Goal: Task Accomplishment & Management: Complete application form

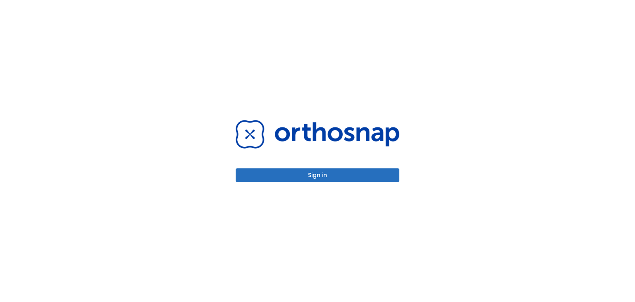
click at [323, 176] on button "Sign in" at bounding box center [318, 175] width 164 height 14
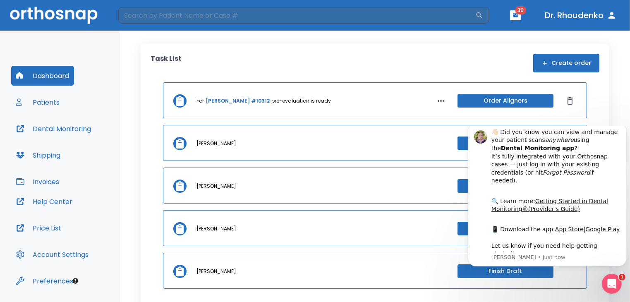
click at [611, 126] on iframe at bounding box center [547, 199] width 165 height 146
click at [58, 103] on button "Patients" at bounding box center [37, 102] width 53 height 20
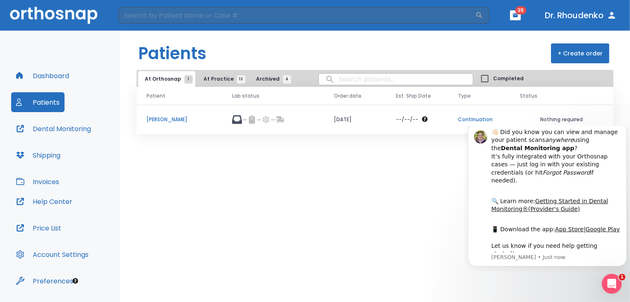
click at [355, 79] on input "search" at bounding box center [396, 79] width 154 height 16
type input "anto"
click at [326, 188] on div "Patients + Create order At Orthosnap 1 At Practice 13 Archived 4 anto Completed…" at bounding box center [375, 166] width 510 height 271
click at [570, 50] on button "+ Create order" at bounding box center [580, 53] width 58 height 20
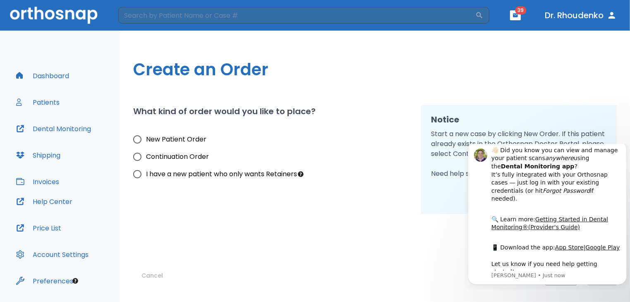
click at [136, 141] on input "New Patient Order" at bounding box center [137, 139] width 17 height 17
radio input "true"
click at [623, 145] on icon "Dismiss notification" at bounding box center [624, 143] width 5 height 5
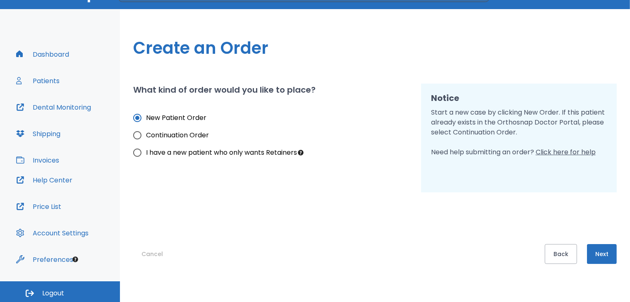
scroll to position [23, 0]
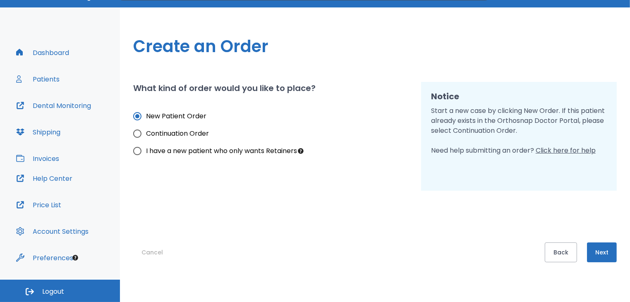
click at [607, 247] on button "Next" at bounding box center [602, 252] width 30 height 20
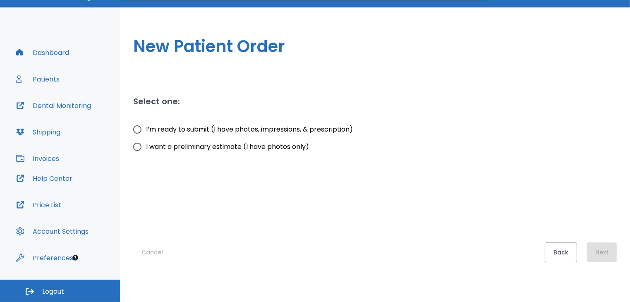
click at [137, 129] on input "I’m ready to submit (I have photos, impressions, & prescription)" at bounding box center [137, 129] width 17 height 17
radio input "true"
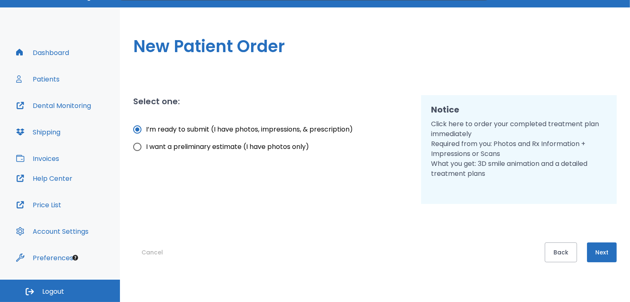
click at [609, 254] on button "Next" at bounding box center [602, 252] width 30 height 20
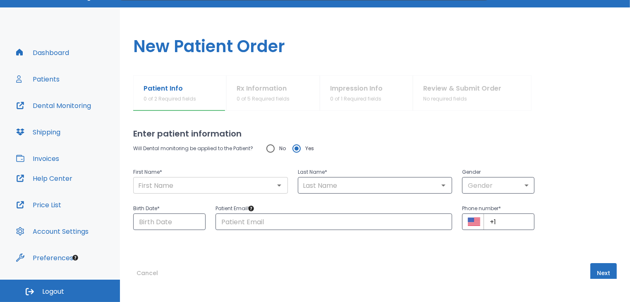
click at [248, 183] on input "text" at bounding box center [211, 186] width 150 height 12
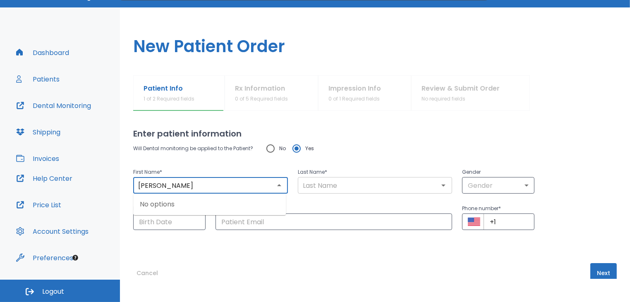
type input "Antonina"
click at [331, 181] on input "text" at bounding box center [375, 186] width 150 height 12
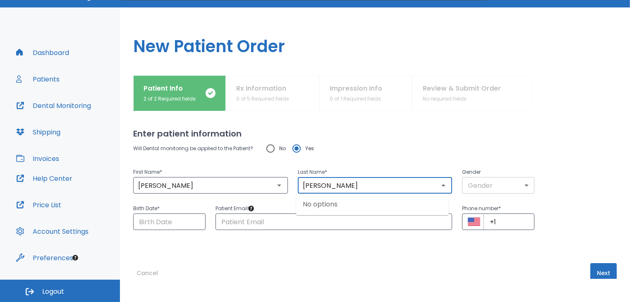
type input "Ilchenko"
click at [522, 189] on body "​ 39 Dr. Rhoudenko Dashboard Patients Dental Monitoring Shipping Invoices Help …" at bounding box center [315, 128] width 630 height 302
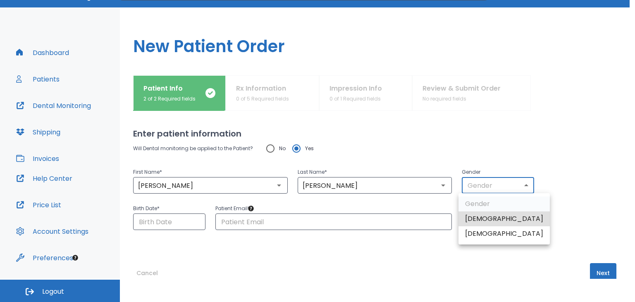
click at [484, 233] on li "Female" at bounding box center [504, 233] width 91 height 15
type input "0"
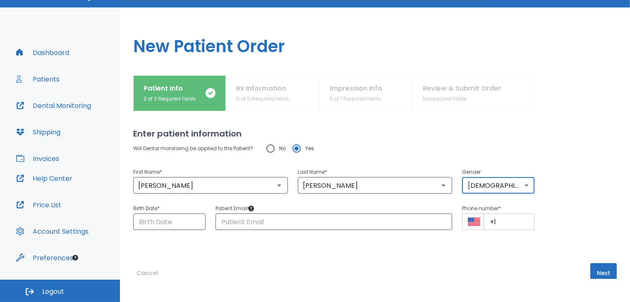
click at [498, 222] on input "+1" at bounding box center [509, 221] width 51 height 17
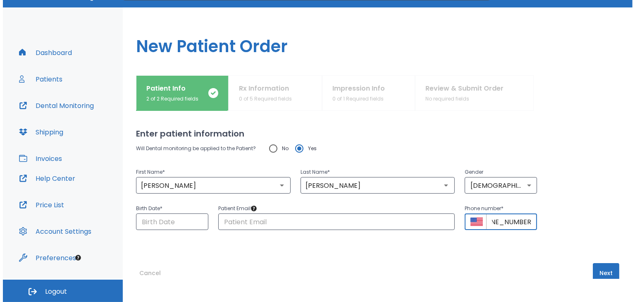
scroll to position [0, 22]
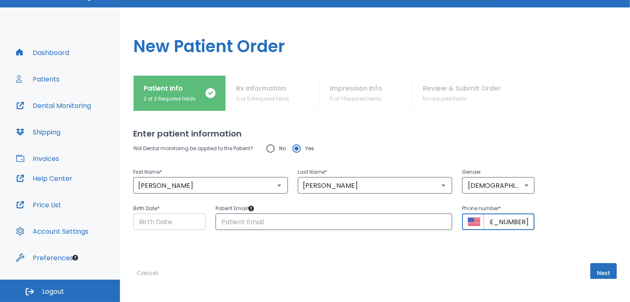
type input "+1 (562) 355-0958"
click at [163, 223] on input "Choose date" at bounding box center [169, 221] width 72 height 17
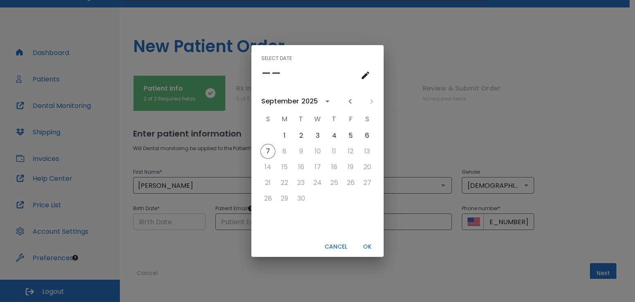
scroll to position [0, 0]
click at [327, 101] on icon "calendar view is open, switch to year view" at bounding box center [328, 101] width 10 height 10
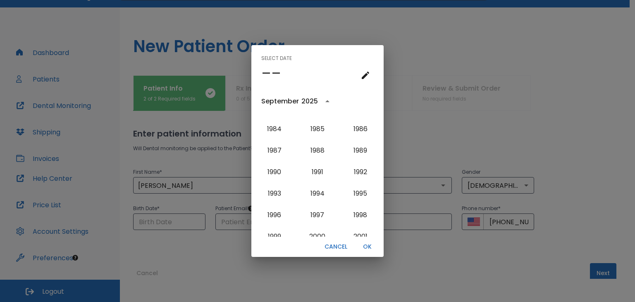
scroll to position [584, 0]
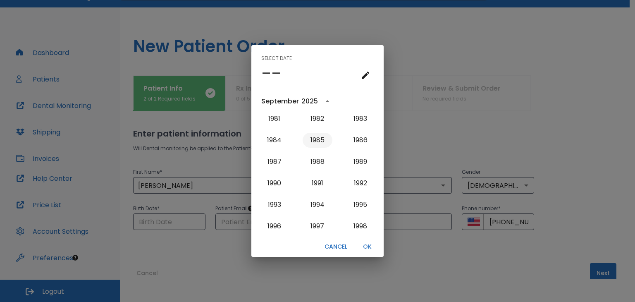
click at [321, 137] on button "1985" at bounding box center [318, 140] width 30 height 15
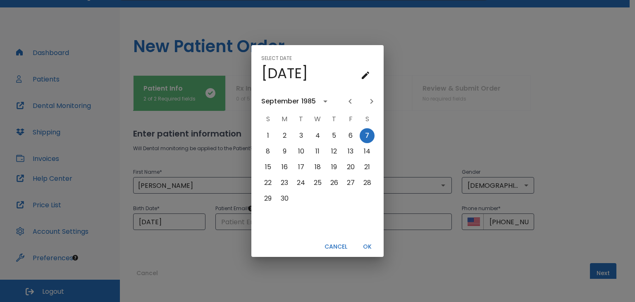
scroll to position [0, 0]
click at [325, 103] on icon "calendar view is open, switch to year view" at bounding box center [326, 101] width 10 height 10
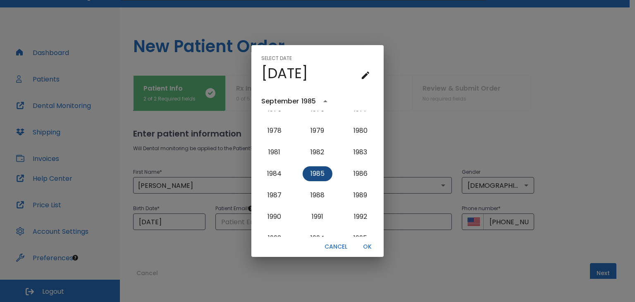
click at [313, 171] on button "1985" at bounding box center [318, 173] width 30 height 15
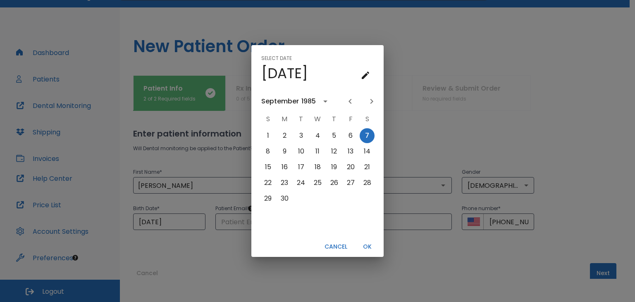
scroll to position [0, 0]
click at [282, 98] on div "September" at bounding box center [280, 101] width 38 height 10
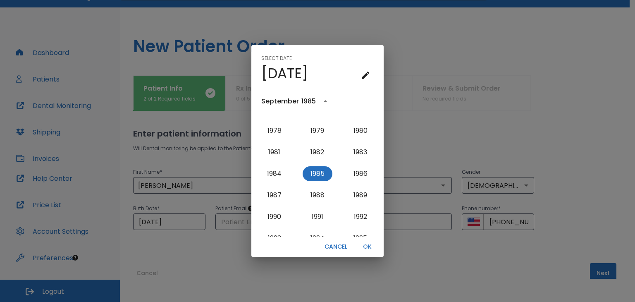
click at [286, 101] on div "September" at bounding box center [280, 101] width 38 height 10
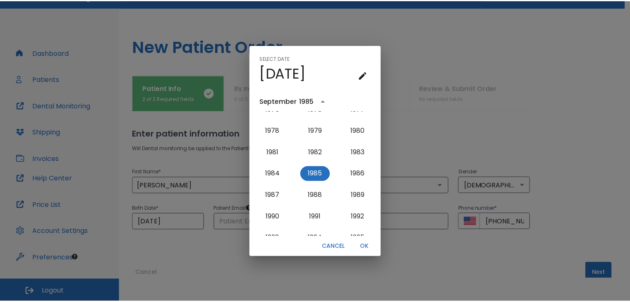
scroll to position [0, 0]
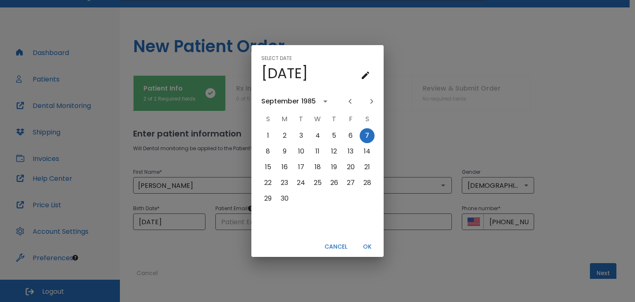
click at [352, 101] on icon "Previous month" at bounding box center [350, 101] width 10 height 10
click at [284, 184] on button "22" at bounding box center [284, 182] width 15 height 15
type input "07/22/1985"
click at [367, 244] on button "OK" at bounding box center [367, 247] width 26 height 14
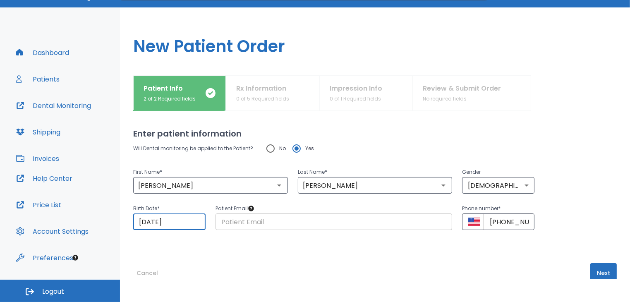
click at [312, 220] on input "text" at bounding box center [334, 221] width 237 height 17
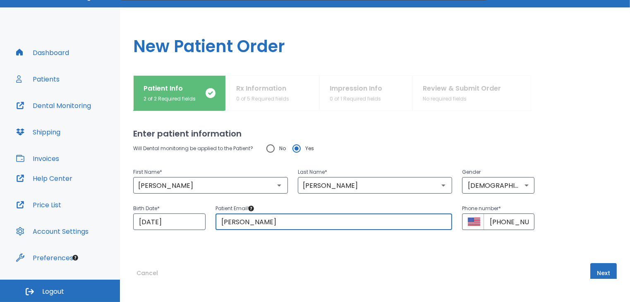
type input "tonya"
type input "Tonya.pushkareva@gmail.com"
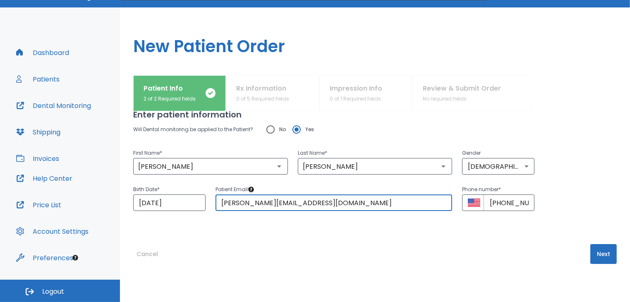
scroll to position [21, 0]
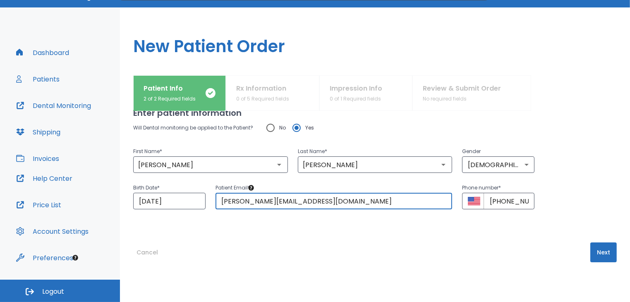
click at [594, 254] on button "Next" at bounding box center [603, 252] width 26 height 20
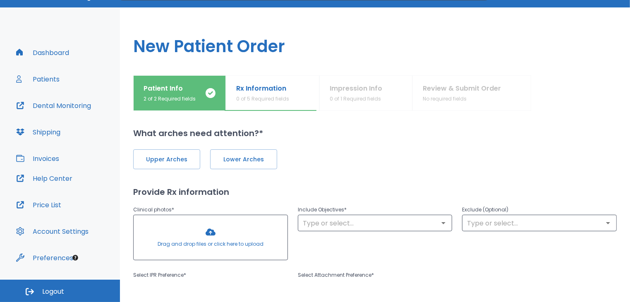
scroll to position [0, 0]
click at [192, 163] on button "Upper Arches" at bounding box center [166, 160] width 67 height 20
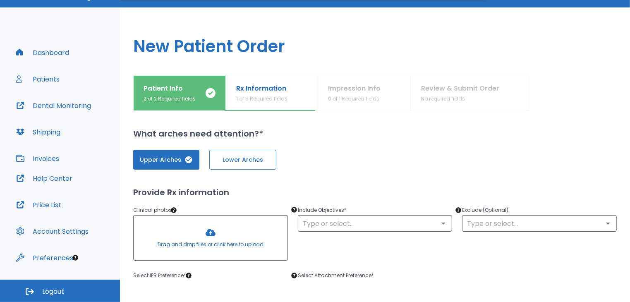
click at [242, 162] on span "Lower Arches" at bounding box center [243, 160] width 50 height 9
click at [441, 221] on icon "Open" at bounding box center [443, 223] width 10 height 10
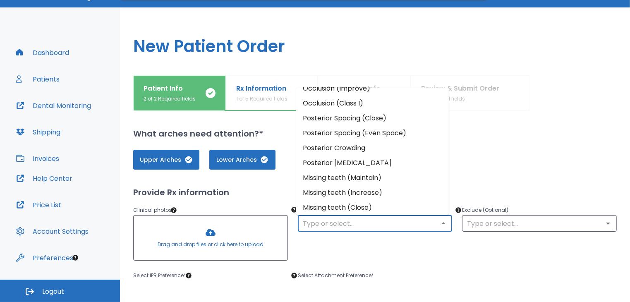
scroll to position [98, 0]
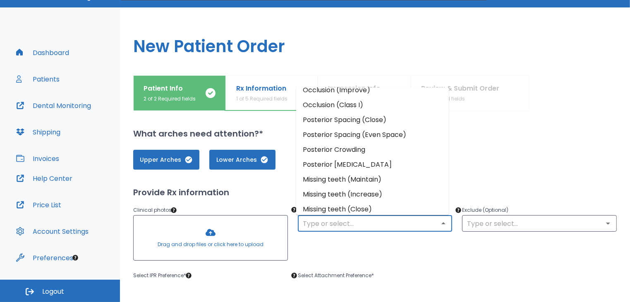
click at [342, 147] on li "Posterior Crowding" at bounding box center [372, 149] width 153 height 15
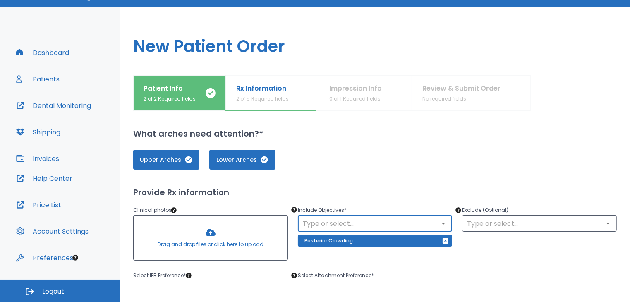
click at [442, 222] on icon "Open" at bounding box center [443, 223] width 10 height 10
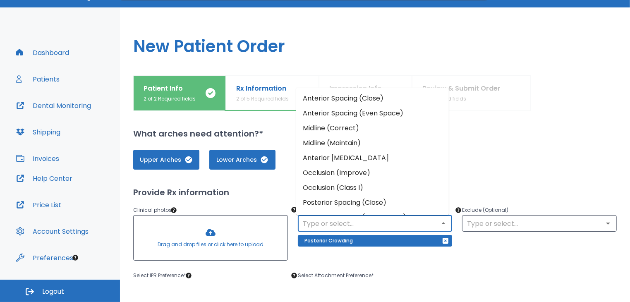
scroll to position [15, 0]
click at [352, 126] on li "Midline (Correct)" at bounding box center [372, 127] width 153 height 15
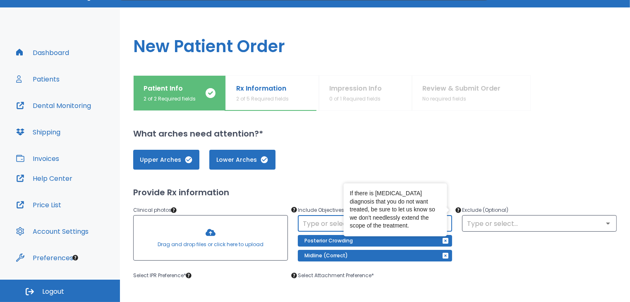
click at [465, 240] on div "Exclude (Optional) ​" at bounding box center [534, 229] width 165 height 69
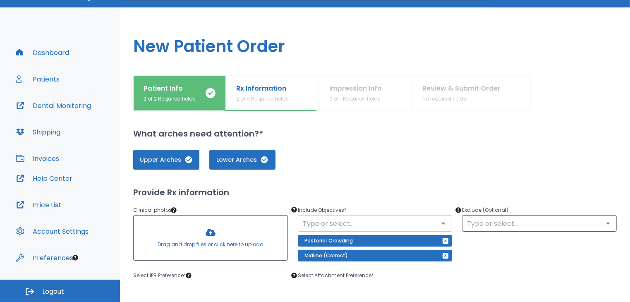
click at [438, 221] on icon "Open" at bounding box center [443, 223] width 10 height 10
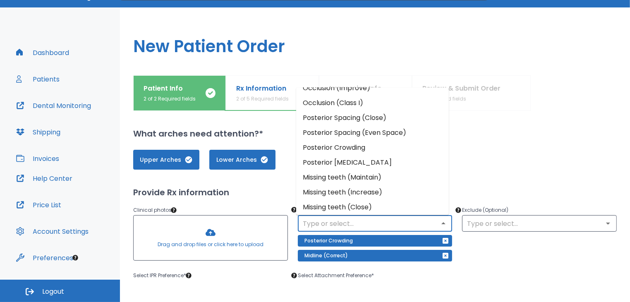
scroll to position [103, 0]
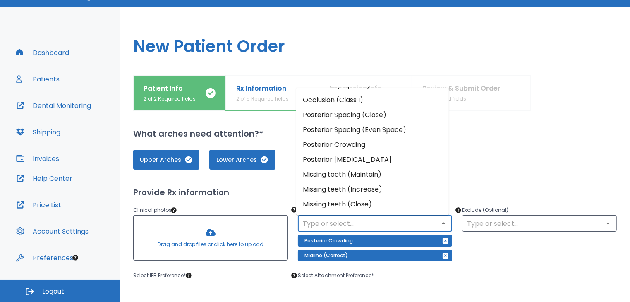
click at [357, 164] on li "Posterior Crossbite" at bounding box center [372, 159] width 153 height 15
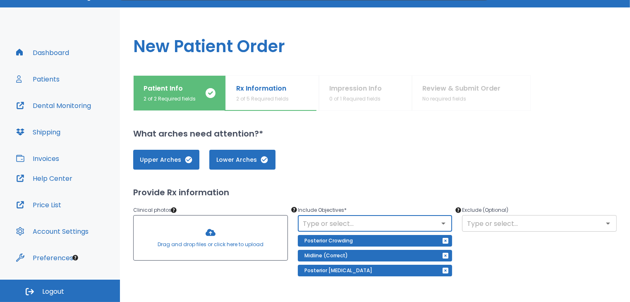
click at [511, 222] on input "text" at bounding box center [540, 224] width 150 height 12
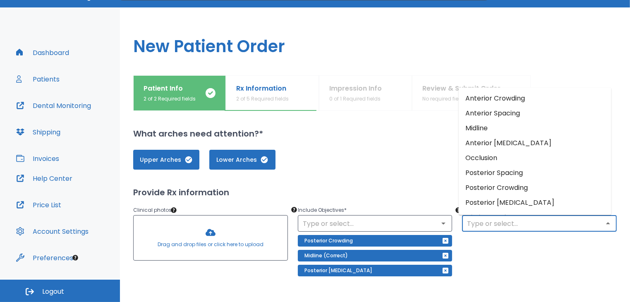
click at [505, 251] on div "Exclude (Optional) ​" at bounding box center [534, 235] width 165 height 81
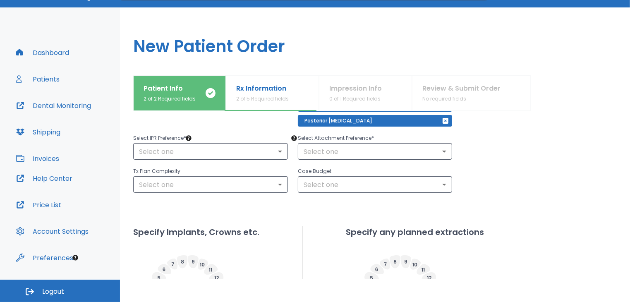
scroll to position [152, 0]
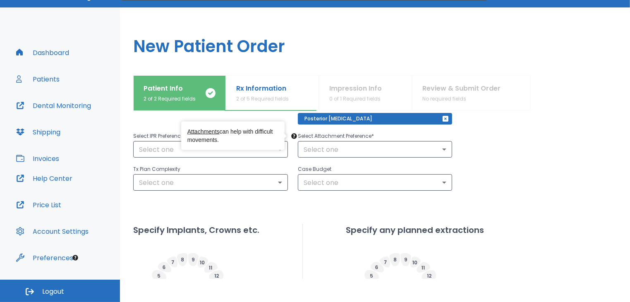
click at [283, 149] on div "Attachments can help with difficult movements." at bounding box center [232, 136] width 103 height 29
click at [289, 150] on div "Select Attachment Preference * Select one ​" at bounding box center [370, 139] width 165 height 36
click at [280, 149] on body "​ 39 Dr. Rhoudenko Dashboard Patients Dental Monitoring Shipping Invoices Help …" at bounding box center [315, 128] width 630 height 302
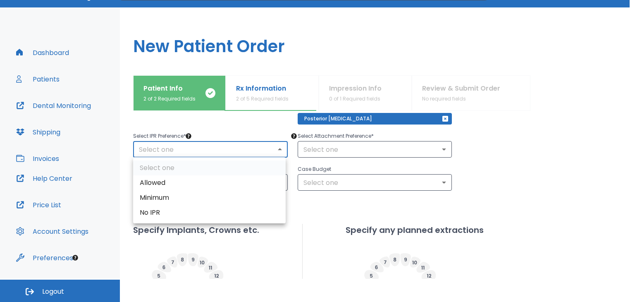
click at [204, 199] on li "Minimum" at bounding box center [209, 197] width 153 height 15
type input "2"
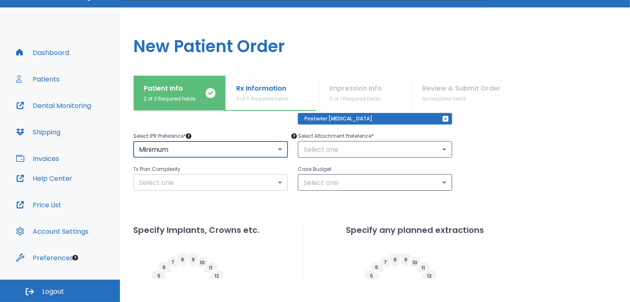
click at [277, 178] on body "​ 39 Dr. Rhoudenko Dashboard Patients Dental Monitoring Shipping Invoices Help …" at bounding box center [315, 128] width 630 height 302
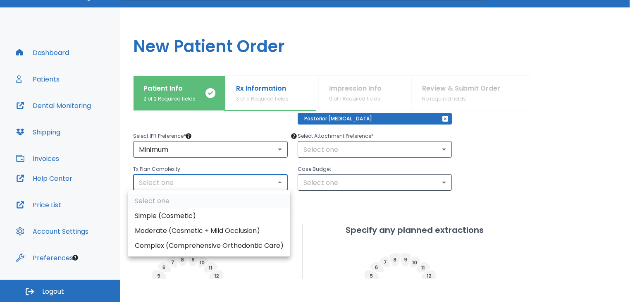
click at [247, 230] on li "Moderate (Cosmetic + Mild Occlusion)" at bounding box center [209, 230] width 162 height 15
type input "1"
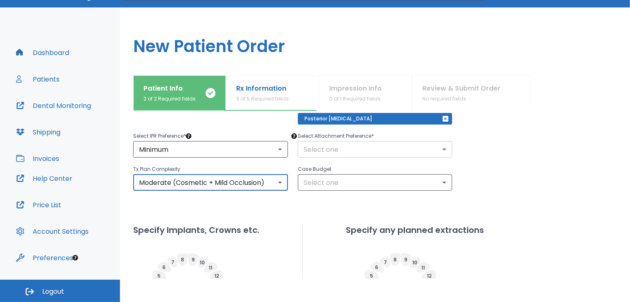
click at [439, 149] on body "​ 39 Dr. Rhoudenko Dashboard Patients Dental Monitoring Shipping Invoices Help …" at bounding box center [315, 128] width 630 height 302
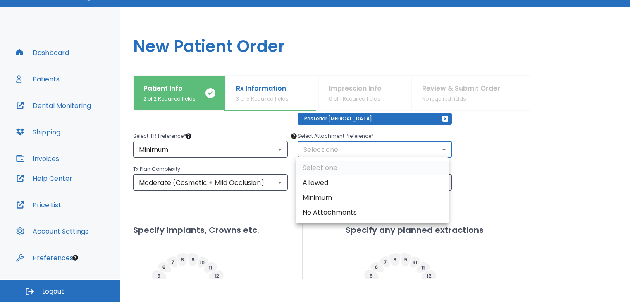
click at [359, 187] on li "Allowed" at bounding box center [372, 182] width 153 height 15
type input "1"
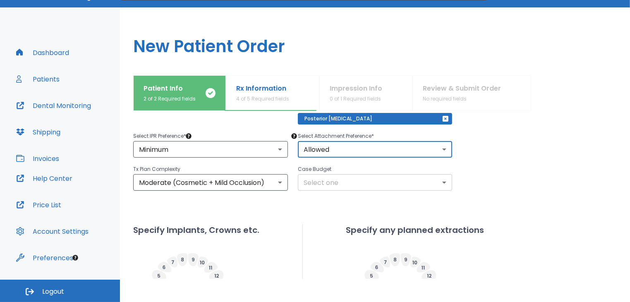
click at [439, 181] on body "​ 39 Dr. Rhoudenko Dashboard Patients Dental Monitoring Shipping Invoices Help …" at bounding box center [315, 128] width 630 height 302
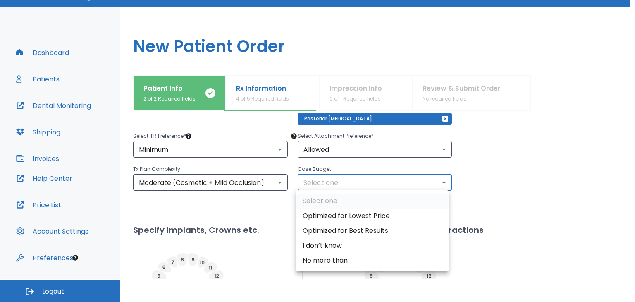
click at [382, 229] on li "Optimized for Best Results" at bounding box center [372, 230] width 153 height 15
type input "1"
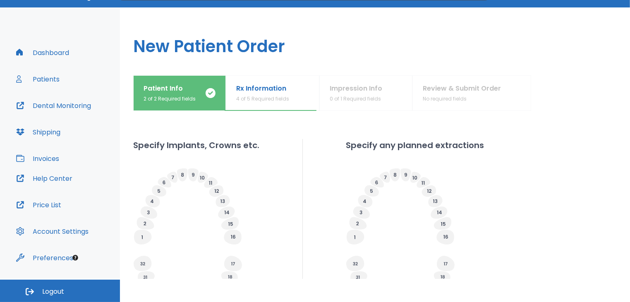
scroll to position [240, 0]
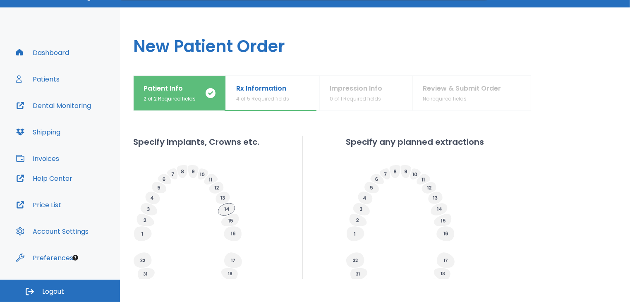
click at [225, 211] on icon at bounding box center [226, 209] width 17 height 12
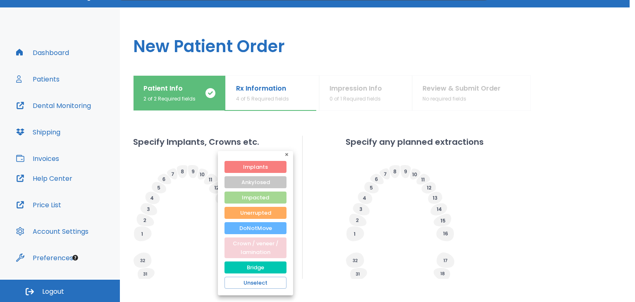
click at [265, 253] on button "Crown / veneer / lamination" at bounding box center [256, 247] width 62 height 21
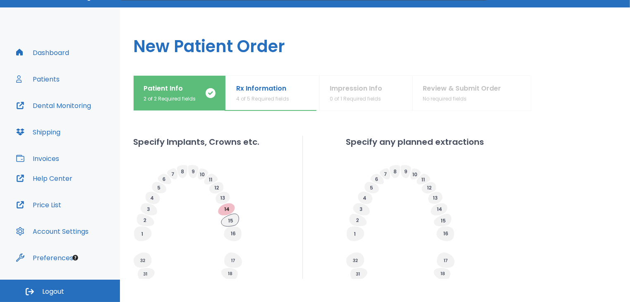
click at [232, 222] on icon at bounding box center [229, 220] width 17 height 12
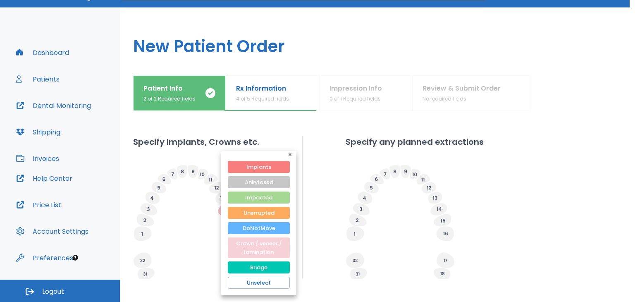
click at [252, 248] on button "Crown / veneer / lamination" at bounding box center [259, 247] width 62 height 21
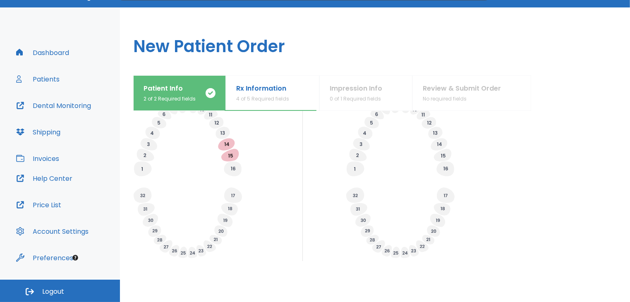
scroll to position [311, 0]
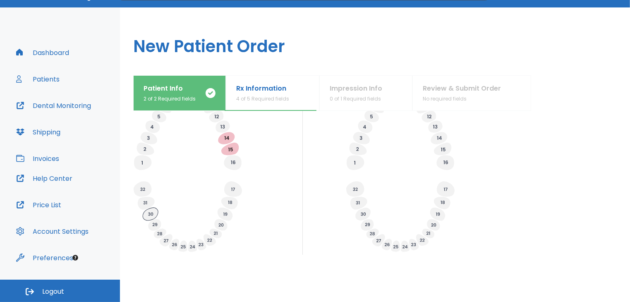
click at [146, 212] on icon at bounding box center [150, 214] width 15 height 13
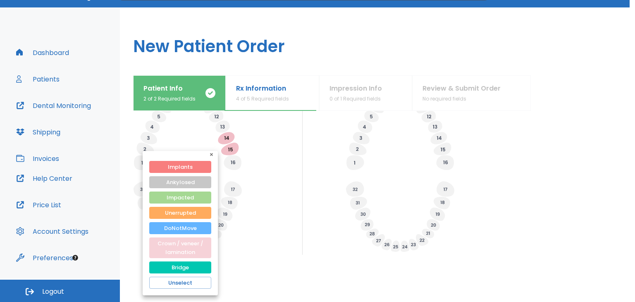
click at [176, 248] on button "Crown / veneer / lamination" at bounding box center [180, 247] width 62 height 21
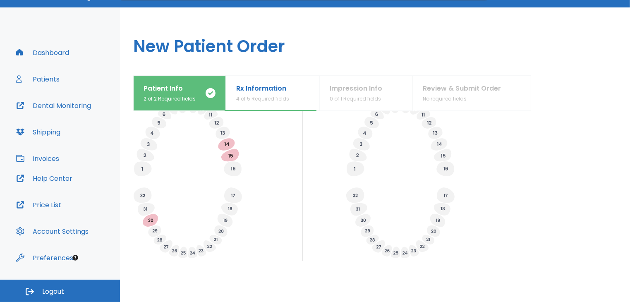
scroll to position [357, 0]
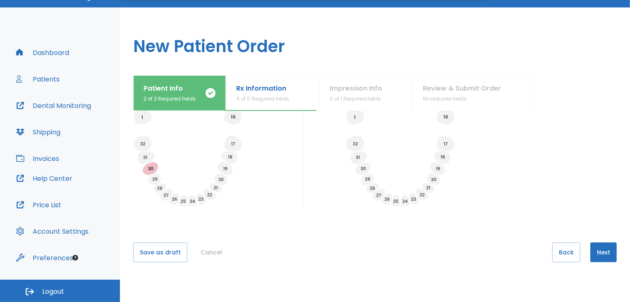
click at [594, 246] on button "Next" at bounding box center [603, 252] width 26 height 20
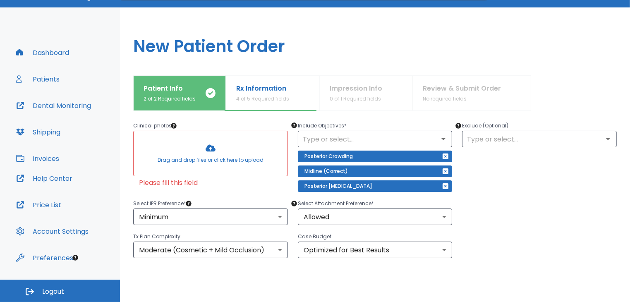
scroll to position [84, 0]
click at [207, 146] on div at bounding box center [211, 153] width 154 height 45
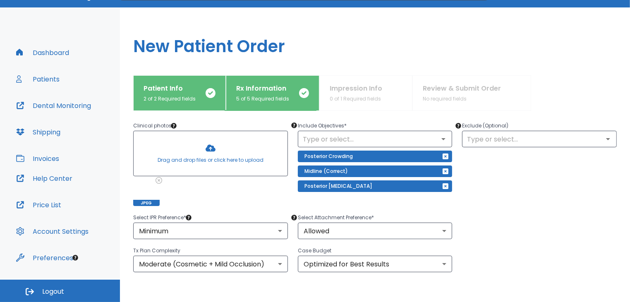
click at [195, 158] on div at bounding box center [211, 153] width 154 height 45
click at [171, 159] on div at bounding box center [211, 153] width 154 height 45
click at [175, 158] on div at bounding box center [211, 153] width 154 height 45
click at [187, 157] on div at bounding box center [211, 153] width 154 height 45
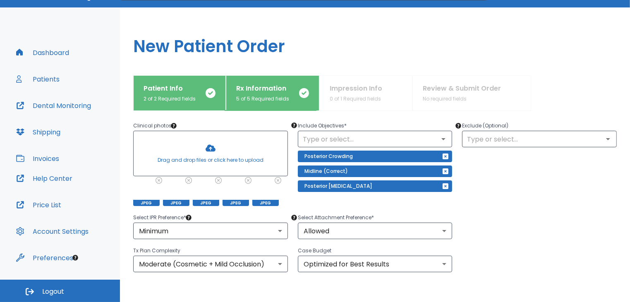
click at [166, 157] on div at bounding box center [211, 153] width 154 height 45
click at [168, 159] on div at bounding box center [211, 153] width 154 height 45
click at [173, 160] on div at bounding box center [211, 153] width 154 height 45
click at [206, 157] on div at bounding box center [211, 153] width 154 height 45
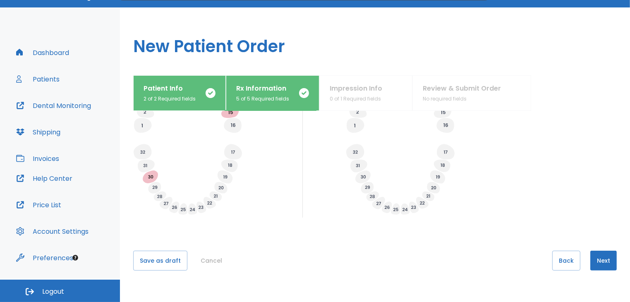
scroll to position [371, 0]
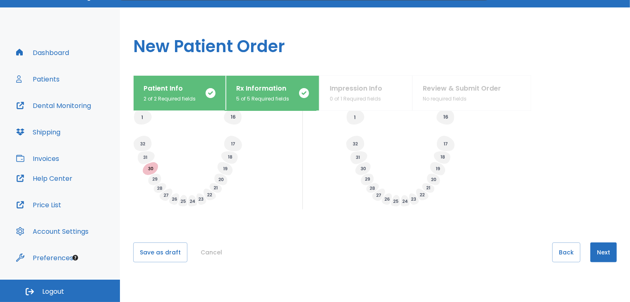
click at [600, 251] on button "Next" at bounding box center [603, 252] width 26 height 20
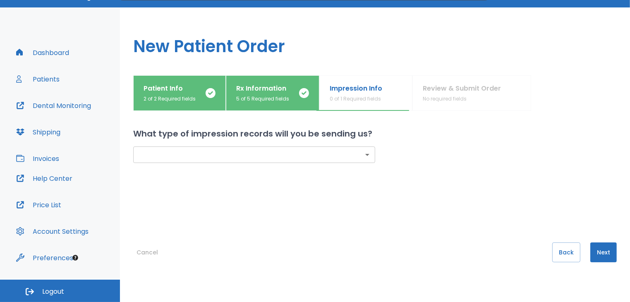
click at [362, 152] on body "​ 39 Dr. Rhoudenko Dashboard Patients Dental Monitoring Shipping Invoices Help …" at bounding box center [315, 128] width 630 height 302
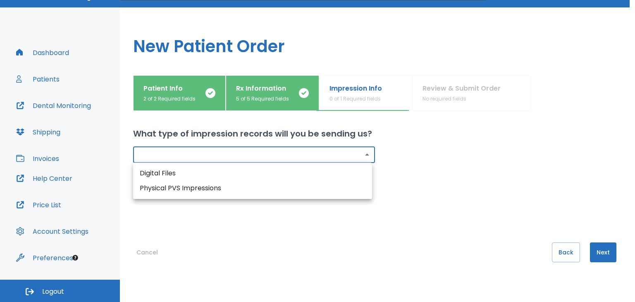
click at [268, 184] on li "Physical PVS Impressions" at bounding box center [252, 188] width 239 height 15
type input "physical"
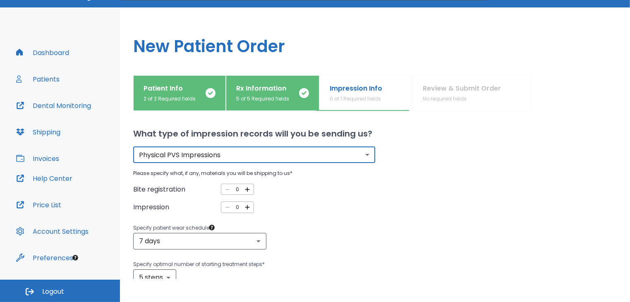
click at [245, 189] on icon "button" at bounding box center [247, 189] width 5 height 5
type input "1"
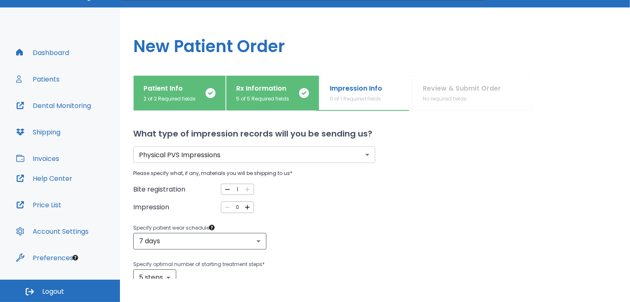
click at [246, 206] on icon "button" at bounding box center [247, 207] width 5 height 5
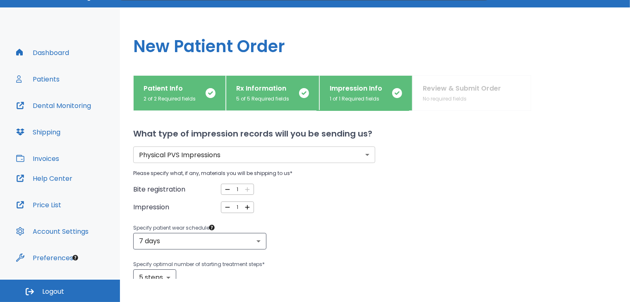
click at [246, 206] on icon "button" at bounding box center [247, 207] width 5 height 5
type input "2"
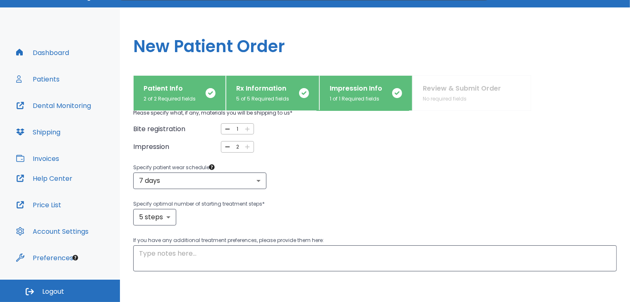
scroll to position [61, 0]
click at [258, 180] on body "​ 39 Dr. Rhoudenko Dashboard Patients Dental Monitoring Shipping Invoices Help …" at bounding box center [315, 128] width 630 height 302
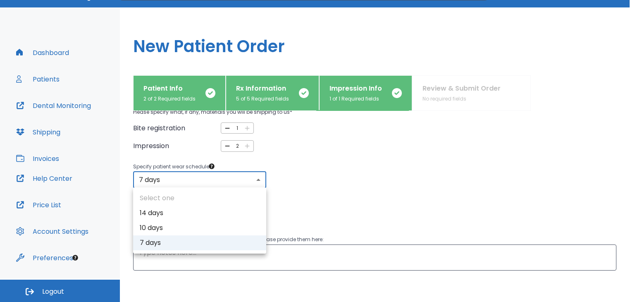
click at [335, 194] on div at bounding box center [317, 151] width 635 height 302
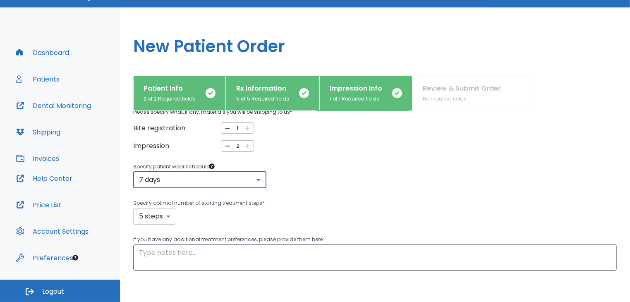
click at [165, 216] on body "​ 39 Dr. Rhoudenko Dashboard Patients Dental Monitoring Shipping Invoices Help …" at bounding box center [315, 128] width 630 height 302
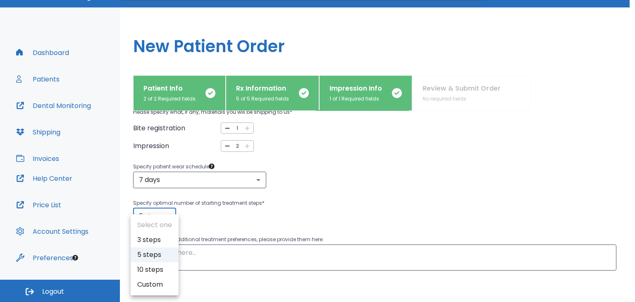
click at [151, 271] on li "10 steps" at bounding box center [155, 269] width 48 height 15
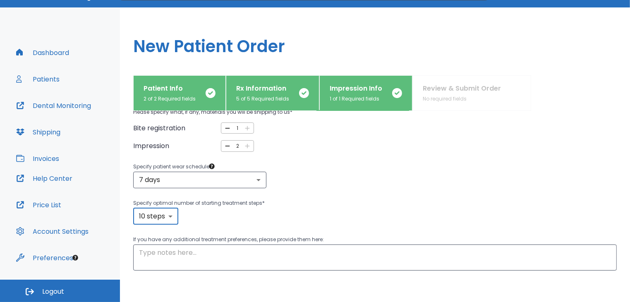
click at [577, 145] on div "Bite registration 1 ​ Impression 2 ​" at bounding box center [375, 136] width 484 height 29
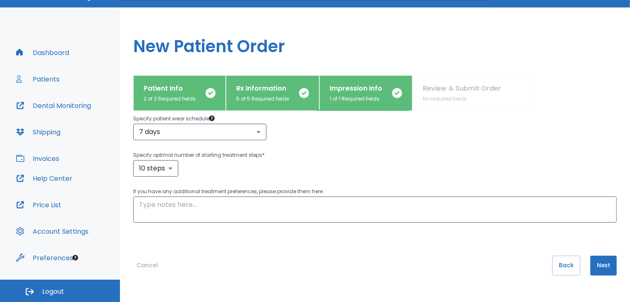
scroll to position [108, 0]
click at [169, 167] on body "​ 39 Dr. Rhoudenko Dashboard Patients Dental Monitoring Shipping Invoices Help …" at bounding box center [315, 128] width 630 height 302
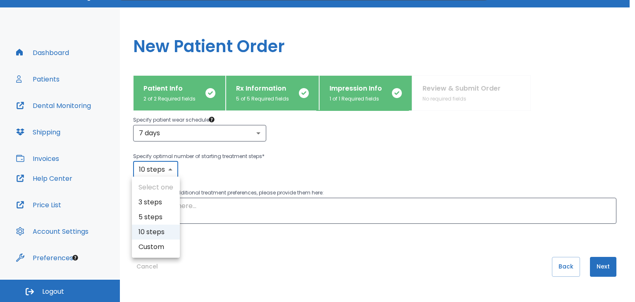
click at [154, 218] on li "5 steps" at bounding box center [156, 217] width 48 height 15
type input "5"
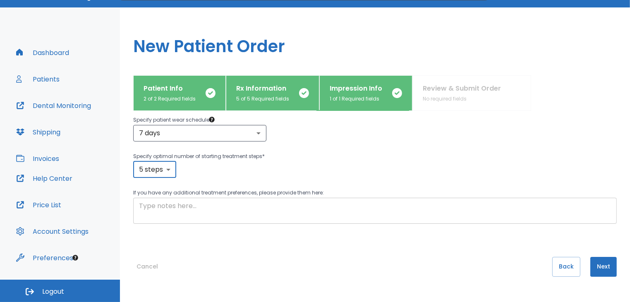
click at [248, 213] on textarea at bounding box center [375, 210] width 472 height 19
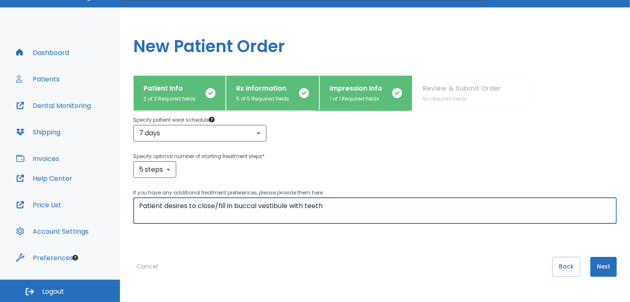
click at [218, 204] on textarea "Patient desires to close/fill in buccal vestibule with teeth" at bounding box center [375, 210] width 472 height 19
click at [313, 204] on textarea "Patient desires to "fill in" buccal vestibule with teeth" at bounding box center [375, 210] width 472 height 19
type textarea "Patient desires to "fill in" buccal vestibule with teeth, to eliminate dark cor…"
click at [604, 266] on button "Next" at bounding box center [603, 267] width 26 height 20
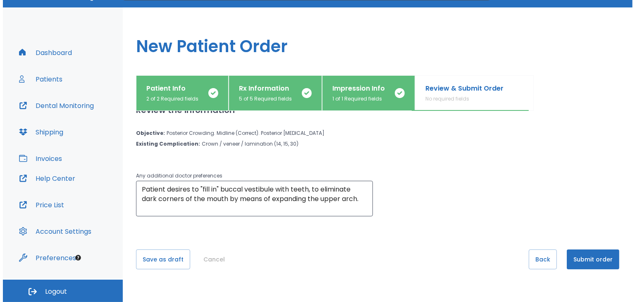
scroll to position [67, 0]
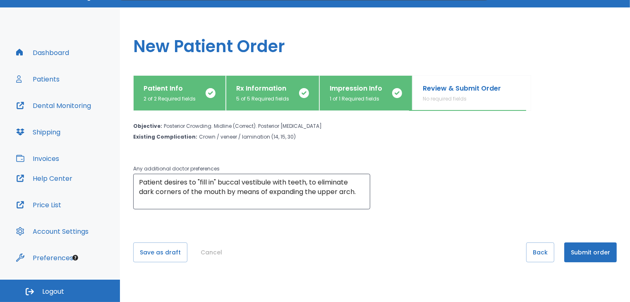
click at [579, 255] on button "Submit order" at bounding box center [590, 252] width 53 height 20
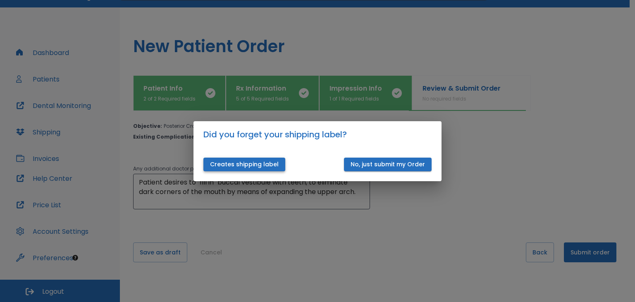
click at [274, 166] on button "Creates shipping label" at bounding box center [245, 165] width 82 height 14
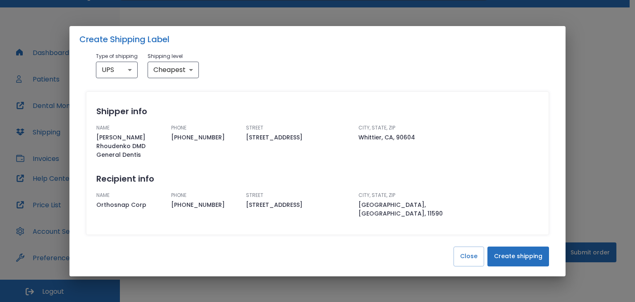
click at [507, 247] on button "Create shipping" at bounding box center [519, 257] width 62 height 20
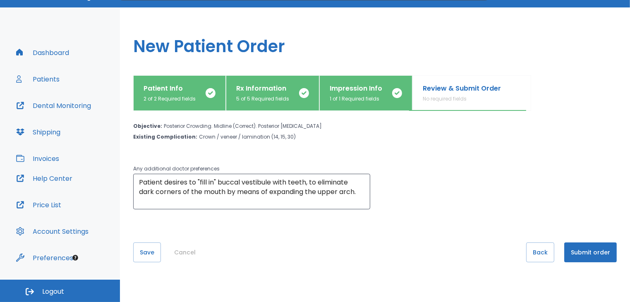
scroll to position [0, 0]
click at [594, 253] on button "Submit order" at bounding box center [590, 252] width 53 height 20
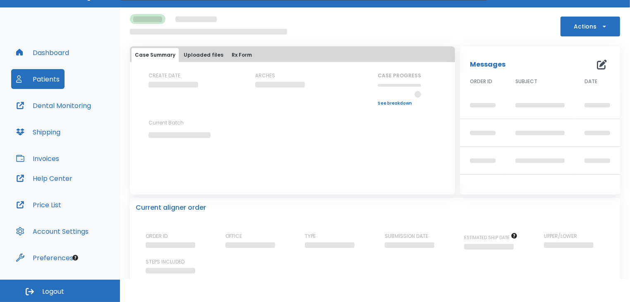
click at [600, 23] on icon "button" at bounding box center [604, 26] width 8 height 8
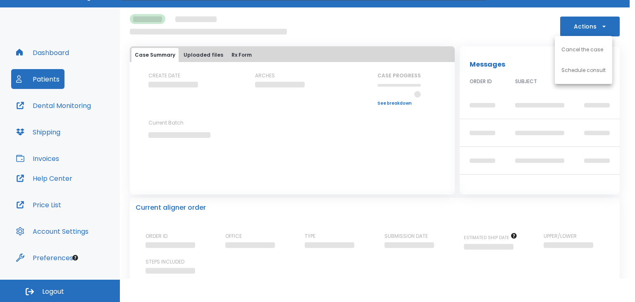
click at [617, 95] on div at bounding box center [317, 151] width 635 height 302
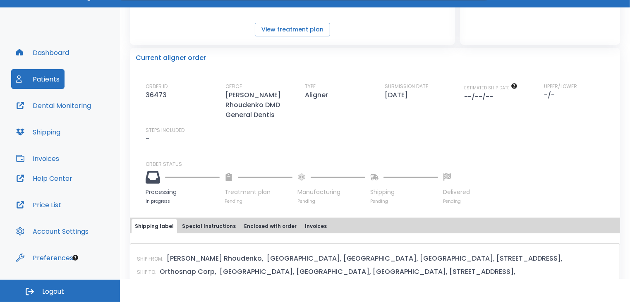
scroll to position [201, 0]
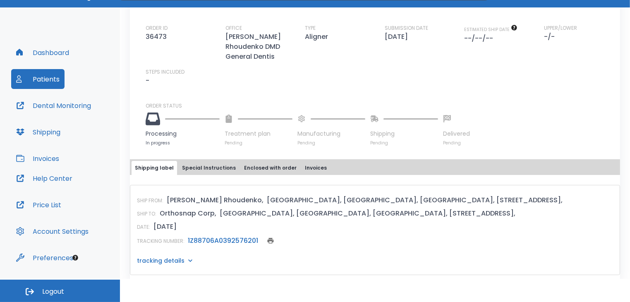
click at [188, 256] on icon at bounding box center [190, 260] width 8 height 8
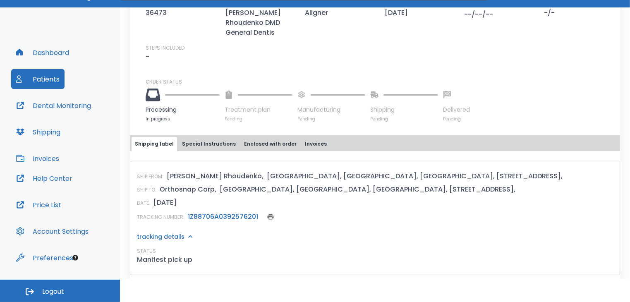
click at [268, 214] on icon "print" at bounding box center [271, 217] width 6 height 6
